Goal: Task Accomplishment & Management: Complete application form

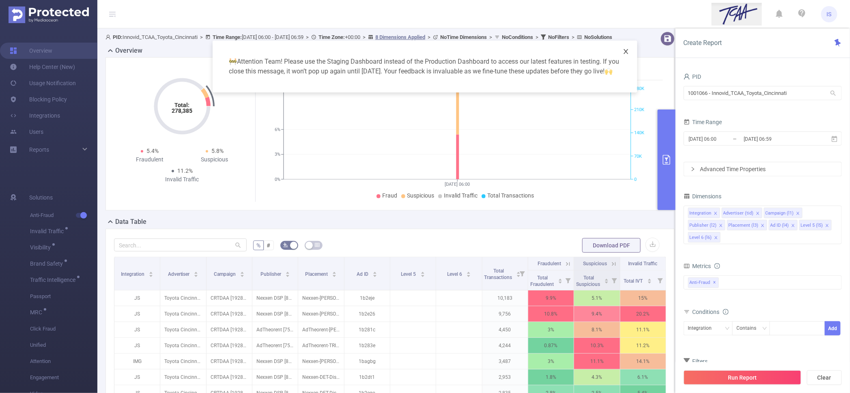
click at [627, 49] on icon "icon: close" at bounding box center [626, 51] width 6 height 6
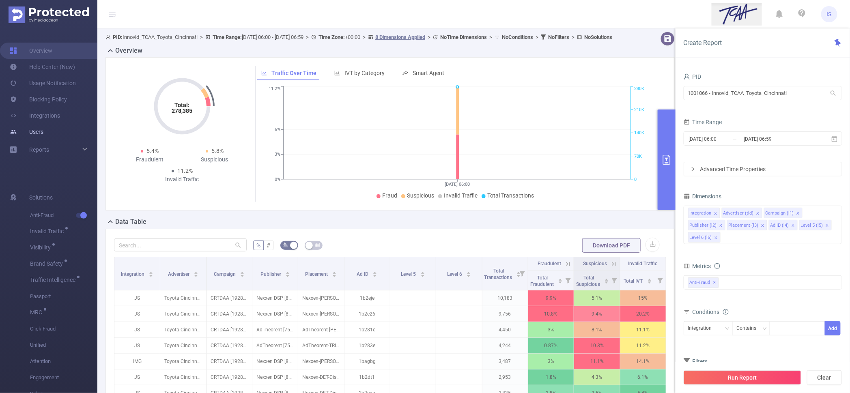
click at [41, 131] on link "Users" at bounding box center [27, 132] width 34 height 16
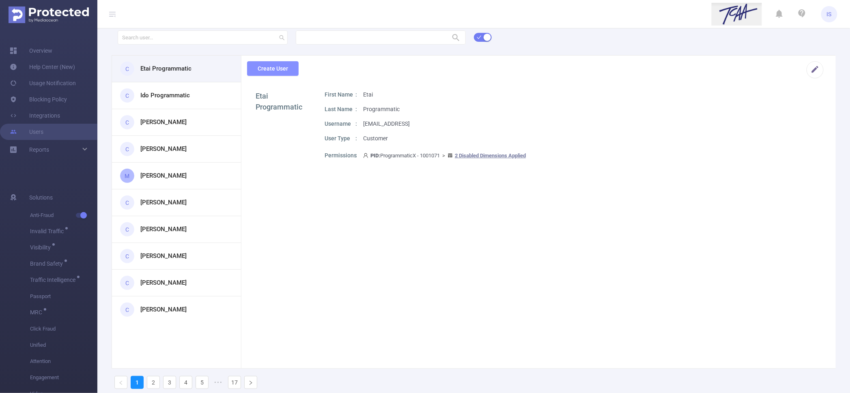
click at [273, 75] on button "Create User" at bounding box center [273, 68] width 52 height 15
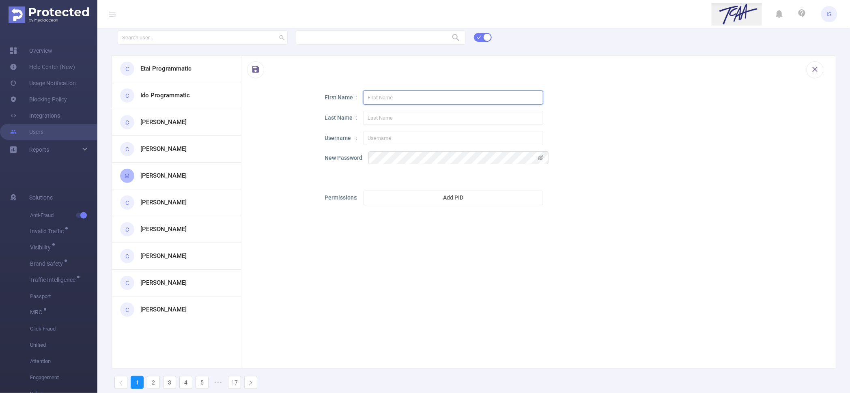
click at [395, 96] on input "text" at bounding box center [453, 97] width 180 height 14
paste input "[PERSON_NAME]"
drag, startPoint x: 370, startPoint y: 94, endPoint x: 361, endPoint y: 94, distance: 8.9
click at [361, 94] on div "First Name [PERSON_NAME]" at bounding box center [573, 97] width 497 height 14
type input "[PERSON_NAME]"
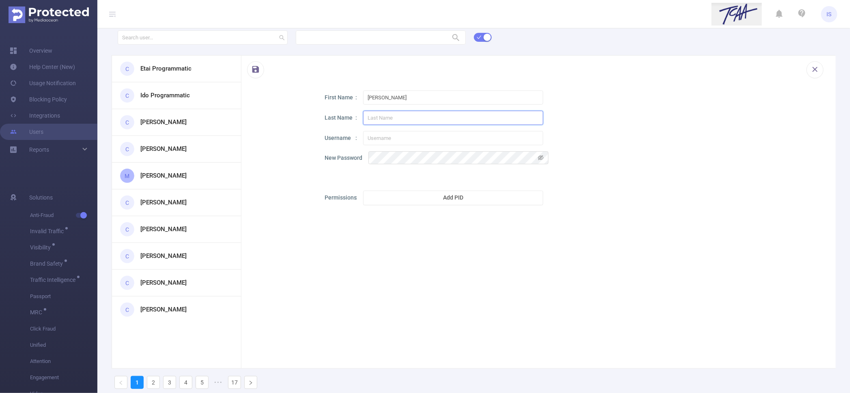
click at [411, 116] on input "text" at bounding box center [453, 118] width 180 height 14
paste input "[PERSON_NAME]"
drag, startPoint x: 371, startPoint y: 118, endPoint x: 361, endPoint y: 118, distance: 9.3
click at [361, 118] on div "Last Name [PERSON_NAME]" at bounding box center [573, 118] width 497 height 14
type input "[PERSON_NAME]"
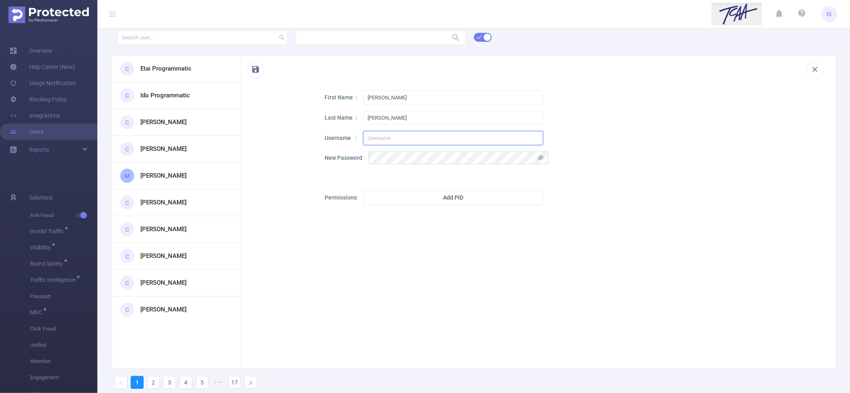
click at [395, 138] on input "text" at bounding box center [453, 138] width 180 height 14
paste input "[EMAIL_ADDRESS][DOMAIN_NAME]"
type input "[EMAIL_ADDRESS][DOMAIN_NAME]"
click at [396, 215] on section "First Name [PERSON_NAME] Last Name [PERSON_NAME] Username [EMAIL_ADDRESS][DOMAI…" at bounding box center [538, 232] width 594 height 284
click at [402, 198] on button "Add PID" at bounding box center [453, 198] width 180 height 15
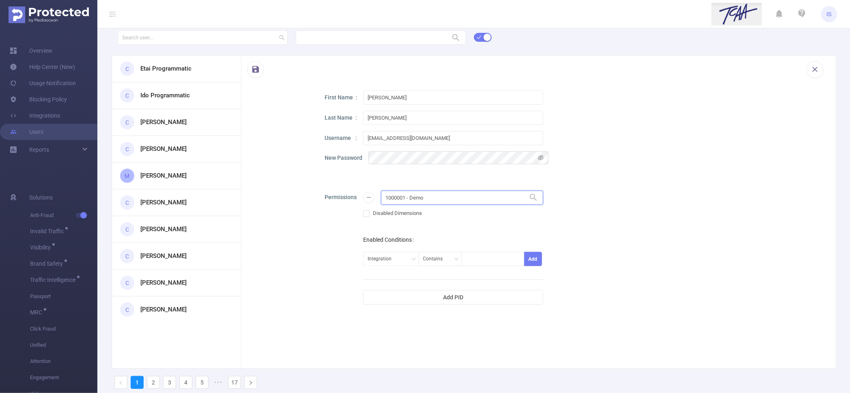
drag, startPoint x: 440, startPoint y: 197, endPoint x: 336, endPoint y: 193, distance: 104.3
click at [336, 193] on div "Permissions 1000001 - Demo 1000001 - Demo Disabled Dimensions Enabled Condition…" at bounding box center [573, 248] width 497 height 114
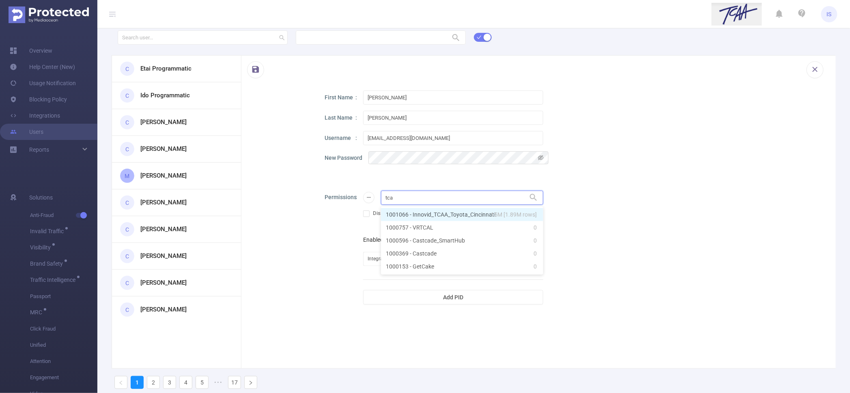
type input "tcaa"
click at [411, 211] on li "1001066 - Innovid_TCAA_Toyota_Cincinnati 15M [1.89M rows]" at bounding box center [462, 214] width 162 height 13
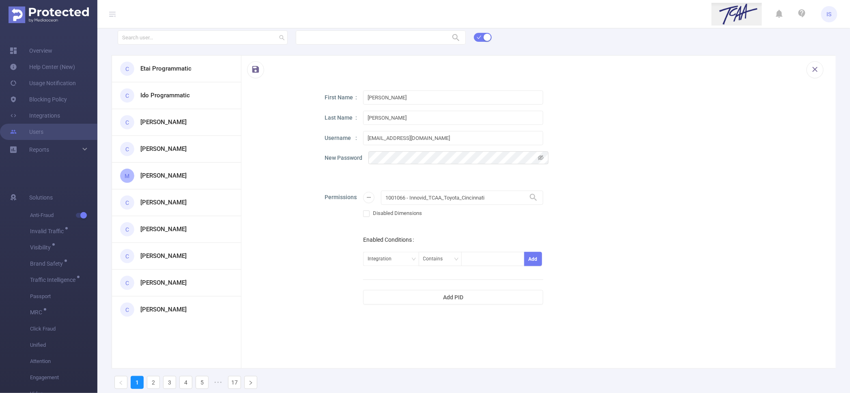
click at [609, 215] on div "Permissions 1001066 - Innovid_TCAA_Toyota_Cincinnati 1001066 - Innovid_TCAA_Toy…" at bounding box center [573, 248] width 497 height 114
click at [543, 158] on icon "icon: eye-invisible" at bounding box center [541, 157] width 6 height 5
drag, startPoint x: 436, startPoint y: 137, endPoint x: 320, endPoint y: 126, distance: 115.7
click at [320, 126] on div "First Name [PERSON_NAME] Last Name [PERSON_NAME] Username [EMAIL_ADDRESS][DOMAI…" at bounding box center [538, 200] width 594 height 220
click at [255, 72] on button "button" at bounding box center [255, 69] width 17 height 17
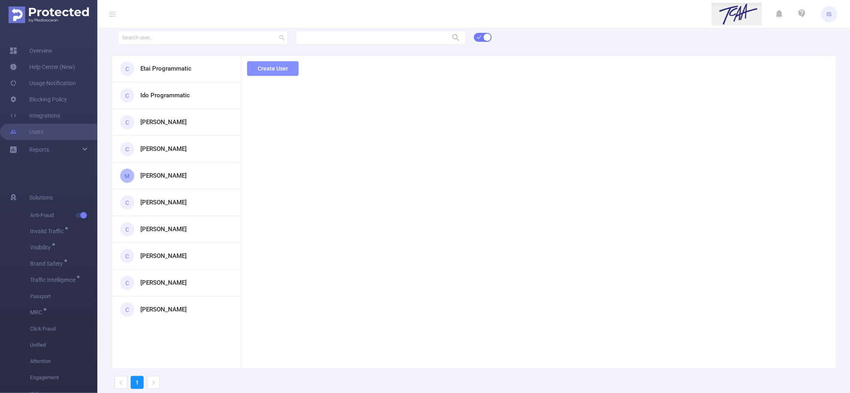
click at [269, 67] on button "Create User" at bounding box center [273, 68] width 52 height 15
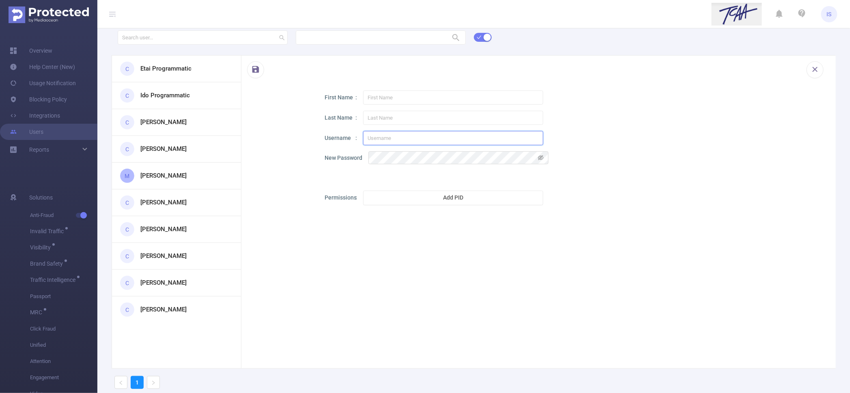
click at [400, 140] on input "text" at bounding box center [453, 138] width 180 height 14
paste input "[EMAIL_ADDRESS][DOMAIN_NAME]"
type input "[EMAIL_ADDRESS][DOMAIN_NAME]"
click at [380, 105] on div "First Name Last Name Username [EMAIL_ADDRESS][DOMAIN_NAME] New Password Permiss…" at bounding box center [573, 150] width 497 height 121
click at [382, 101] on input "text" at bounding box center [453, 97] width 180 height 14
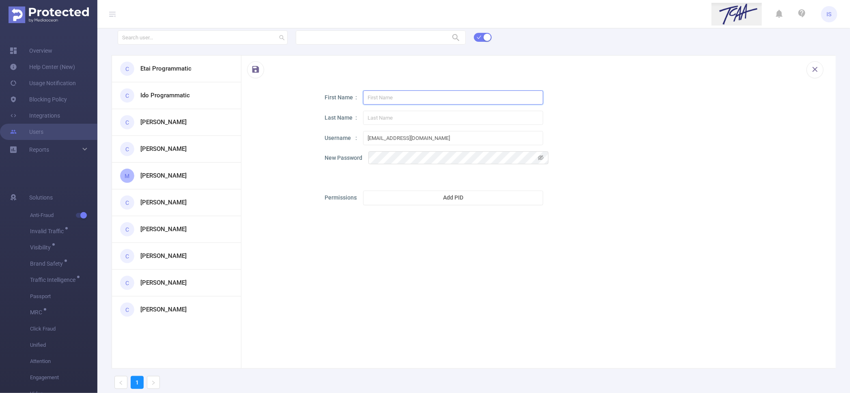
paste input "[PERSON_NAME]"
type input "[PERSON_NAME]"
click at [372, 119] on input "text" at bounding box center [453, 118] width 180 height 14
paste input "[PERSON_NAME][EMAIL_ADDRESS][DOMAIN_NAME]"
drag, startPoint x: 391, startPoint y: 118, endPoint x: 488, endPoint y: 113, distance: 97.5
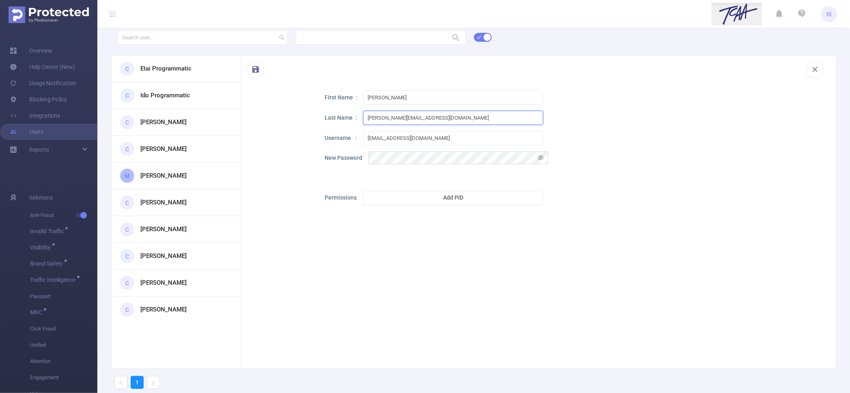
click at [488, 113] on input "[PERSON_NAME][EMAIL_ADDRESS][DOMAIN_NAME]" at bounding box center [453, 118] width 180 height 14
drag, startPoint x: 372, startPoint y: 116, endPoint x: 366, endPoint y: 116, distance: 5.3
click at [366, 116] on input "[PERSON_NAME]" at bounding box center [453, 118] width 180 height 14
type input "[PERSON_NAME]"
click at [606, 174] on div "First Name [PERSON_NAME] Last Name [PERSON_NAME] Username [EMAIL_ADDRESS][DOMAI…" at bounding box center [573, 150] width 497 height 121
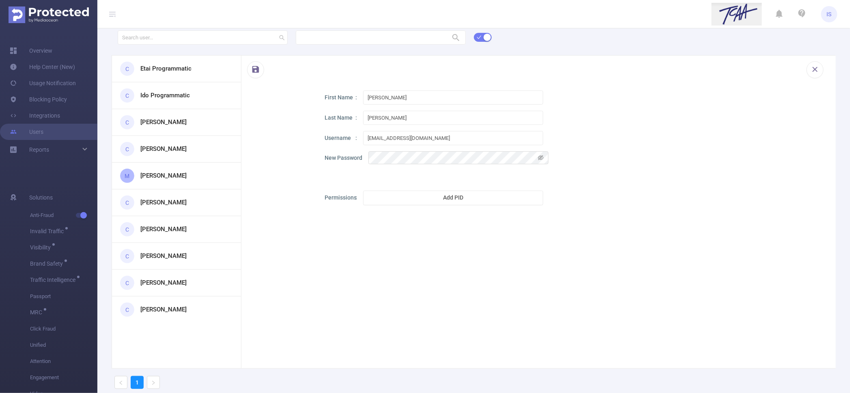
click at [419, 165] on div "First Name [PERSON_NAME] Last Name [PERSON_NAME] Username [EMAIL_ADDRESS][DOMAI…" at bounding box center [573, 150] width 497 height 121
click at [542, 158] on icon "icon: eye-invisible" at bounding box center [541, 158] width 6 height 6
click at [459, 196] on button "Add PID" at bounding box center [453, 198] width 180 height 15
drag, startPoint x: 449, startPoint y: 195, endPoint x: 331, endPoint y: 192, distance: 118.1
click at [331, 192] on div "Permissions 1000001 - Demo 1000001 - Demo Disabled Dimensions Enabled Condition…" at bounding box center [573, 248] width 497 height 114
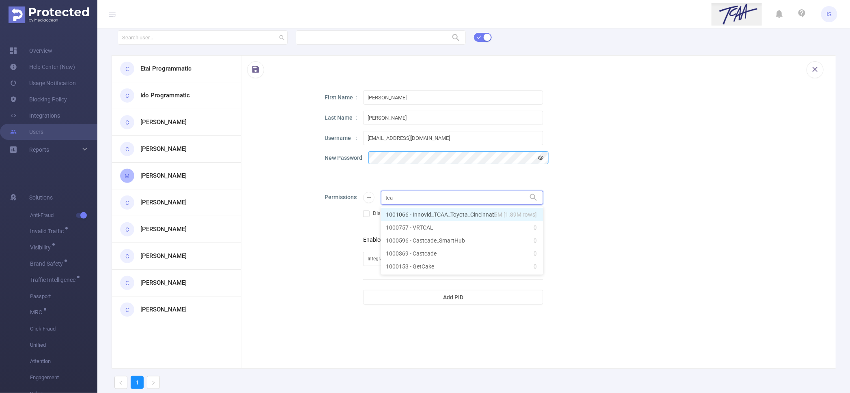
type input "tcaa"
click at [442, 213] on li "1001066 - Innovid_TCAA_Toyota_Cincinnati 15M [1.89M rows]" at bounding box center [462, 214] width 162 height 13
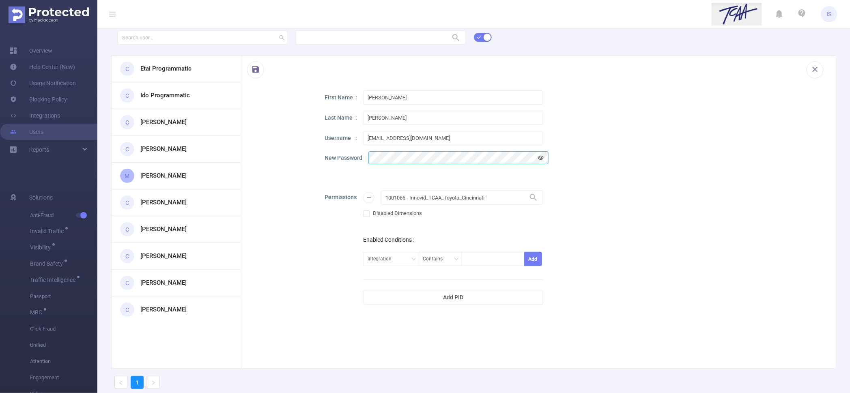
click at [623, 215] on div "Permissions 1001066 - Innovid_TCAA_Toyota_Cincinnati 1001066 - Innovid_TCAA_Toy…" at bounding box center [573, 248] width 497 height 114
click at [257, 71] on button "button" at bounding box center [255, 69] width 17 height 17
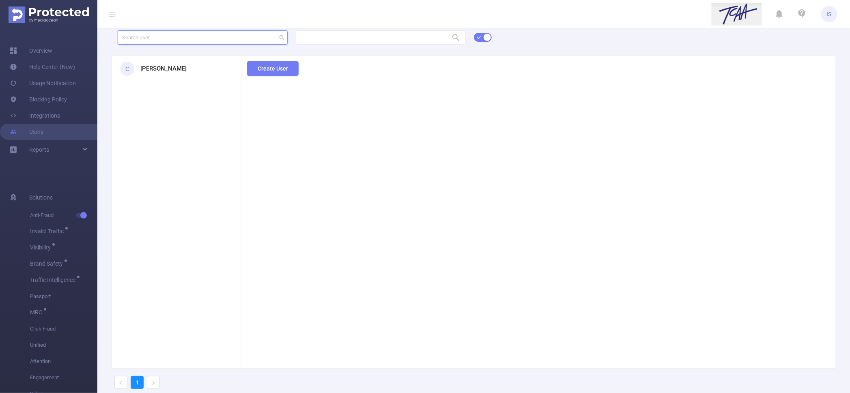
click at [157, 37] on input "text" at bounding box center [203, 37] width 170 height 14
type input "[PERSON_NAME]"
click at [172, 64] on h3 "[PERSON_NAME]" at bounding box center [163, 68] width 46 height 9
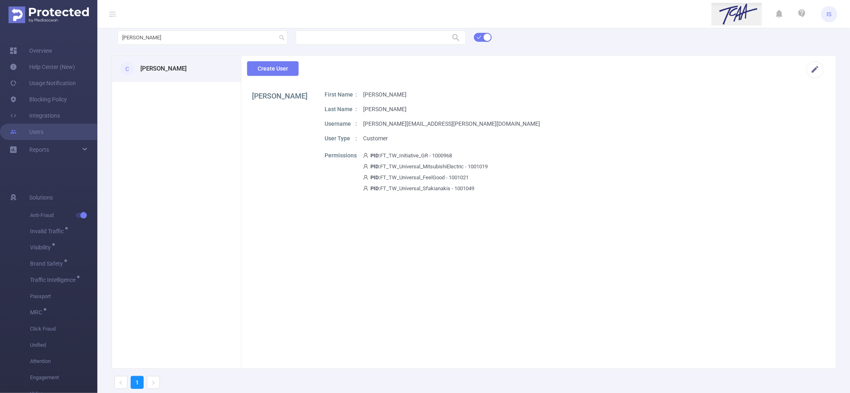
click at [168, 133] on section "C [PERSON_NAME]" at bounding box center [176, 212] width 129 height 313
click at [675, 104] on div "First Name [PERSON_NAME] Last Name [PERSON_NAME] Username [PERSON_NAME][EMAIL_A…" at bounding box center [573, 144] width 497 height 108
click at [432, 37] on input "text" at bounding box center [381, 37] width 170 height 14
click at [419, 55] on span "15M [1.89M rows]" at bounding box center [436, 53] width 46 height 9
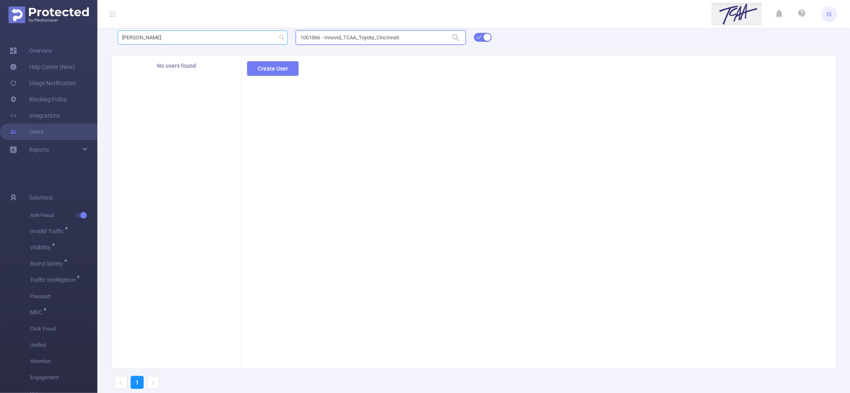
type input "1001066 - Innovid_TCAA_Toyota_Cincinnati"
click at [120, 36] on div "[PERSON_NAME] 1001066 - Innovid_TCAA_Toyota_Cincinnati 1001066 - Innovid_TCAA_T…" at bounding box center [473, 212] width 752 height 366
type input "l"
click at [187, 170] on section "C [PERSON_NAME] C [PERSON_NAME] C Innovid Certifications" at bounding box center [176, 212] width 129 height 313
click at [48, 49] on link "Overview" at bounding box center [31, 51] width 43 height 16
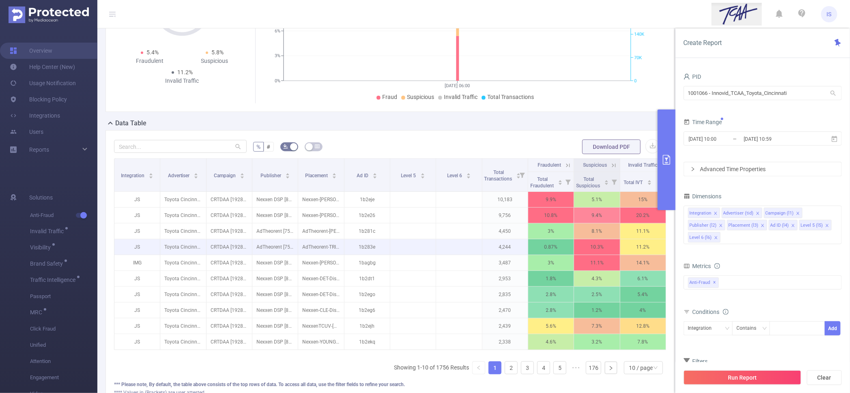
scroll to position [101, 0]
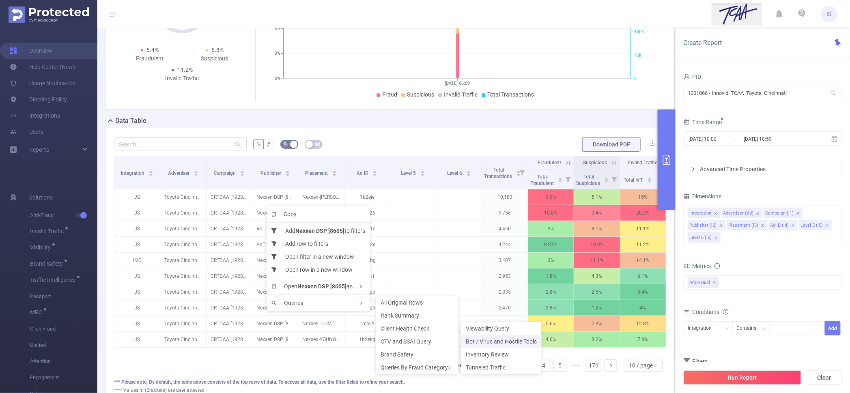
click at [490, 340] on span "Bot / Virus and Hostile Tools" at bounding box center [501, 341] width 71 height 6
